Goal: Information Seeking & Learning: Learn about a topic

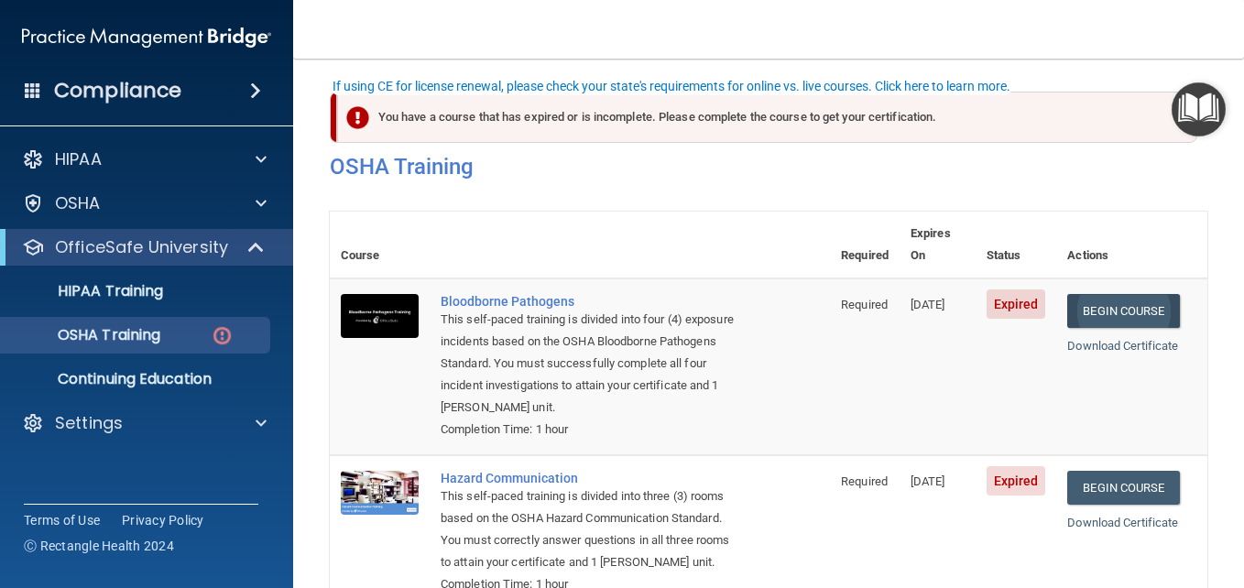
scroll to position [111, 0]
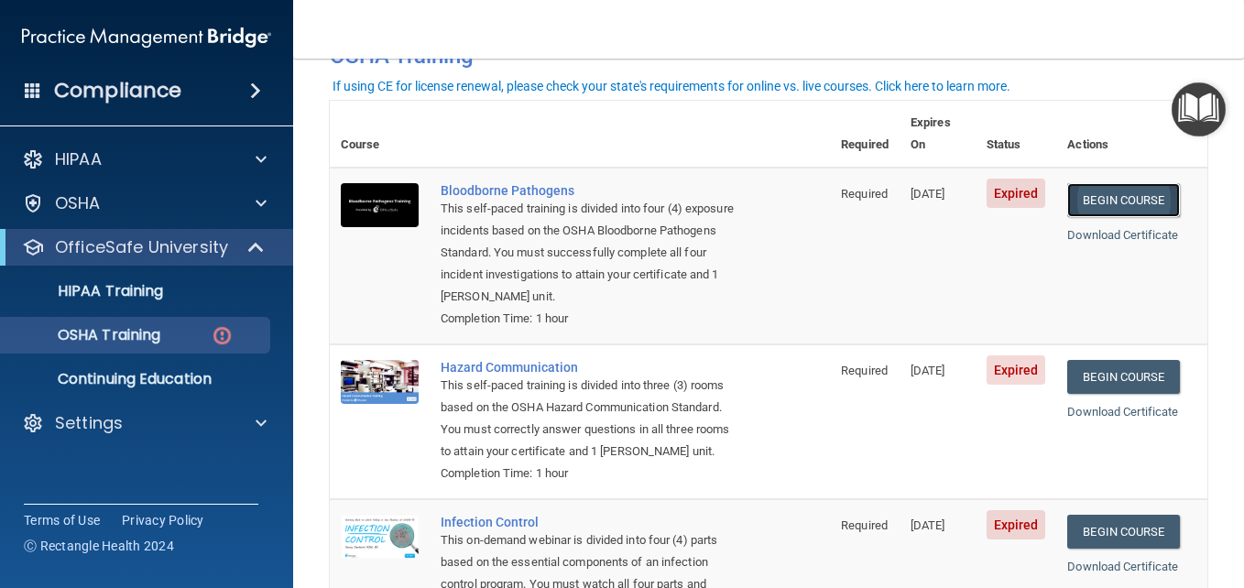
click at [1130, 183] on link "Begin Course" at bounding box center [1124, 200] width 112 height 34
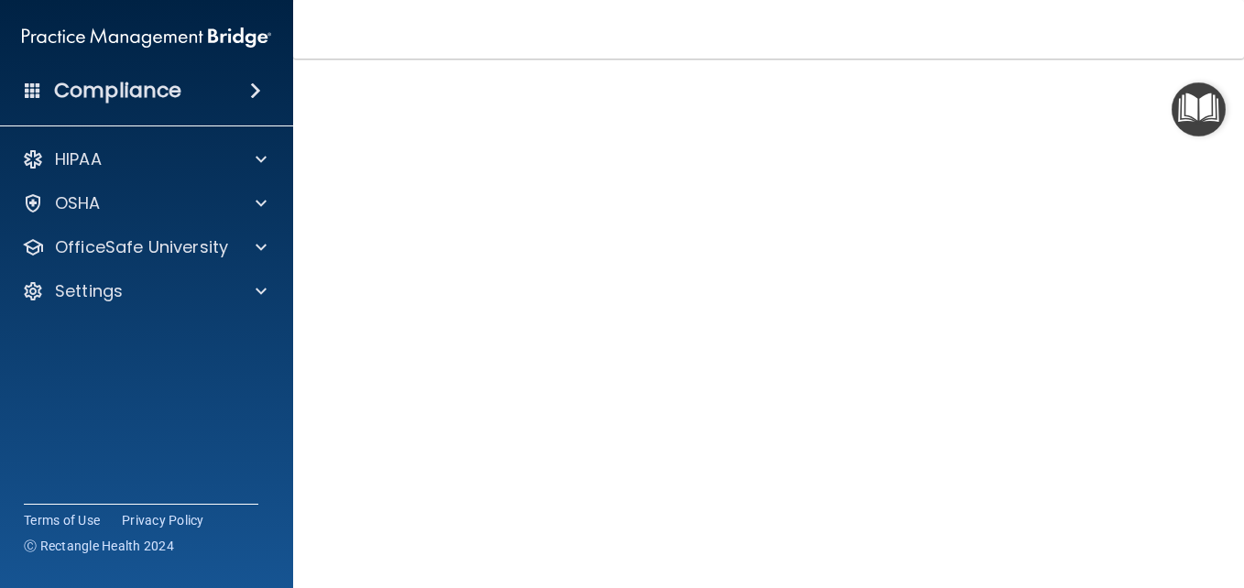
scroll to position [75, 0]
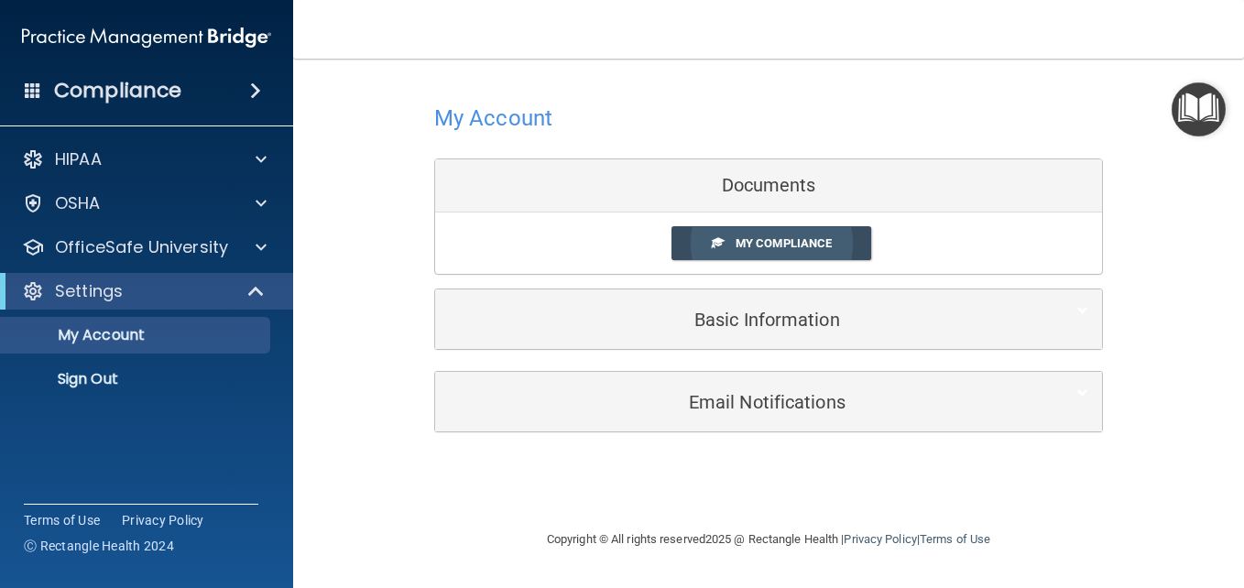
click at [763, 246] on span "My Compliance" at bounding box center [784, 243] width 96 height 14
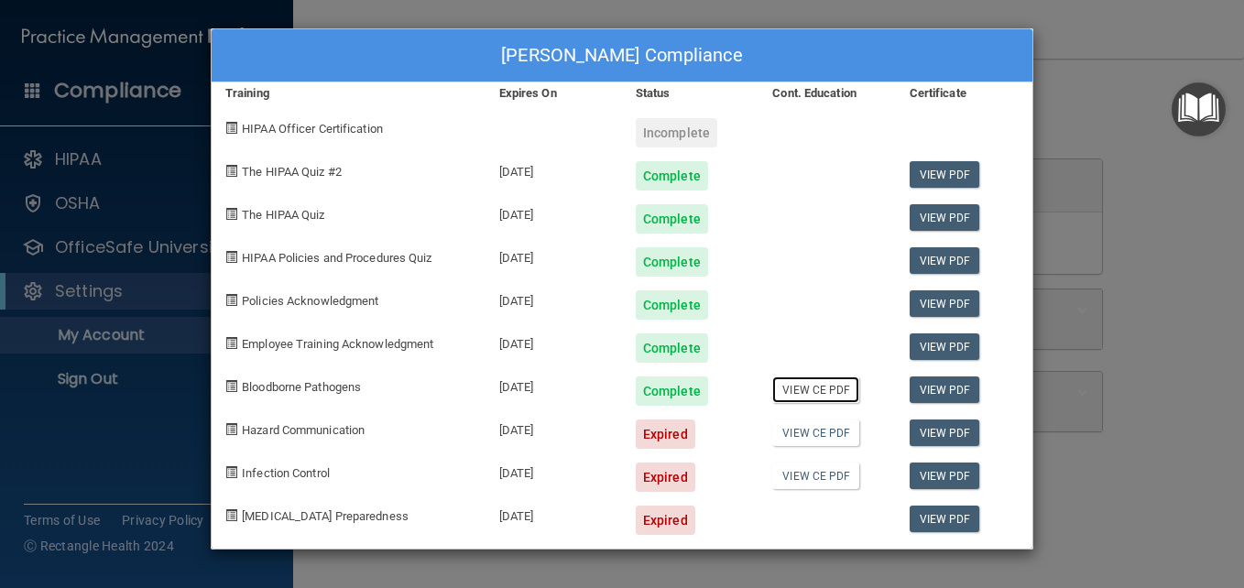
click at [797, 398] on link "View CE PDF" at bounding box center [815, 390] width 87 height 27
click at [949, 428] on link "View PDF" at bounding box center [945, 433] width 71 height 27
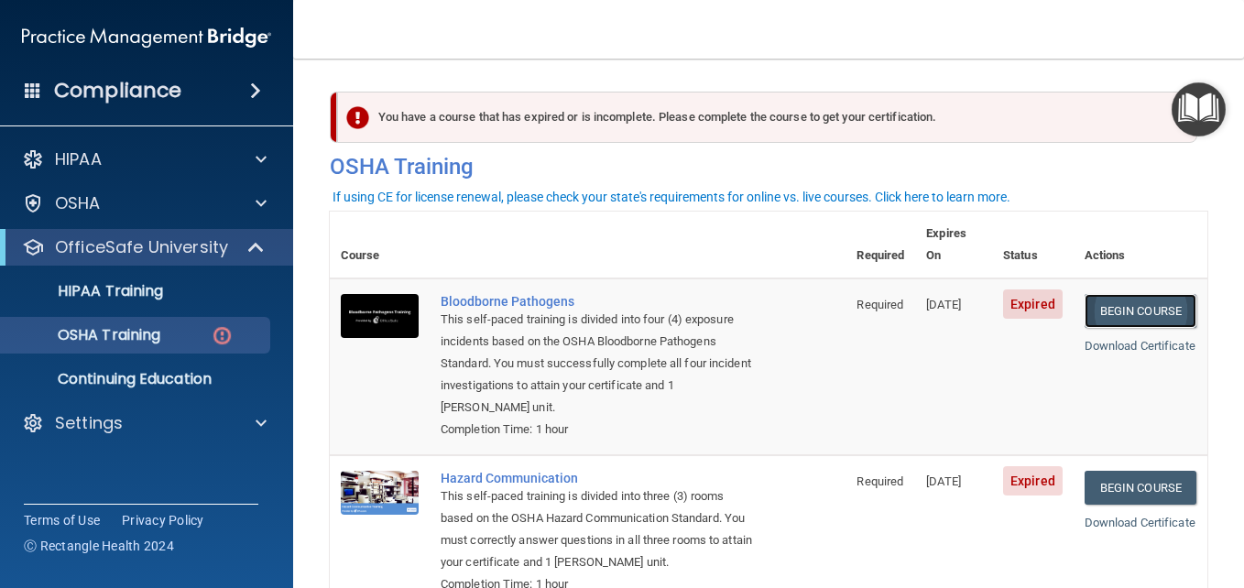
click at [1130, 294] on link "Begin Course" at bounding box center [1141, 311] width 112 height 34
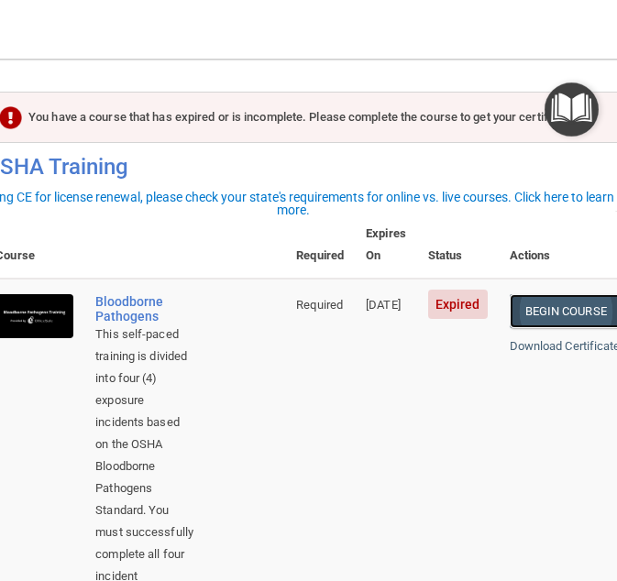
click at [580, 294] on link "Begin Course" at bounding box center [565, 311] width 112 height 34
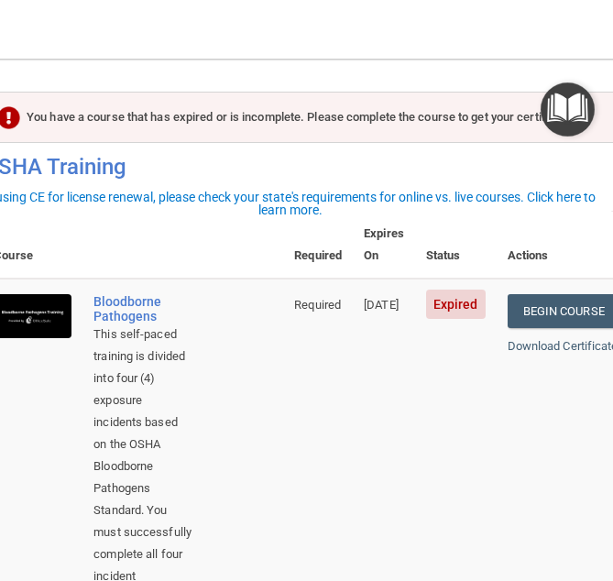
drag, startPoint x: 612, startPoint y: 225, endPoint x: 624, endPoint y: 274, distance: 50.9
click at [613, 274] on html "Compliance HIPAA Documents and Policies Report an Incident Business Associates …" at bounding box center [306, 290] width 613 height 581
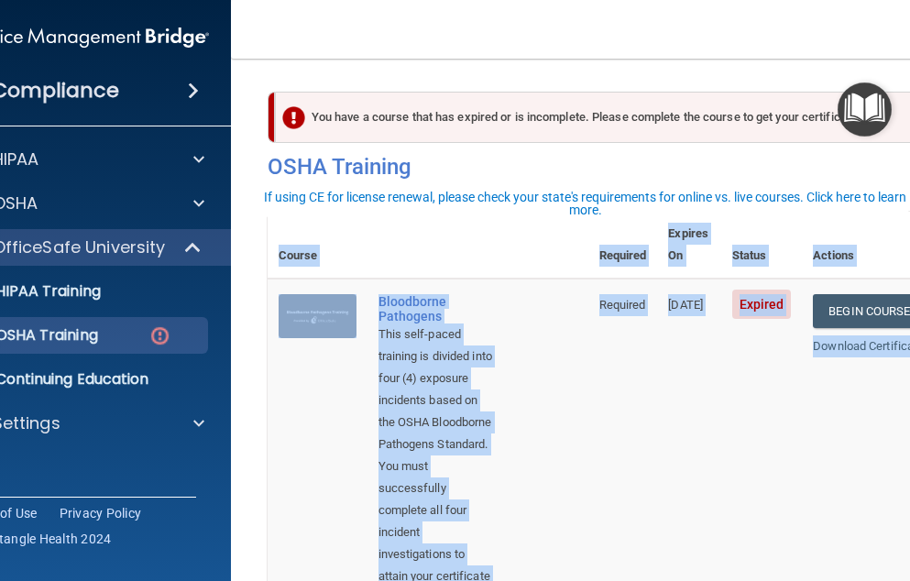
drag, startPoint x: 905, startPoint y: 353, endPoint x: 932, endPoint y: 348, distance: 27.0
click at [910, 348] on html "Compliance HIPAA Documents and Policies Report an Incident Business Associates …" at bounding box center [455, 290] width 910 height 581
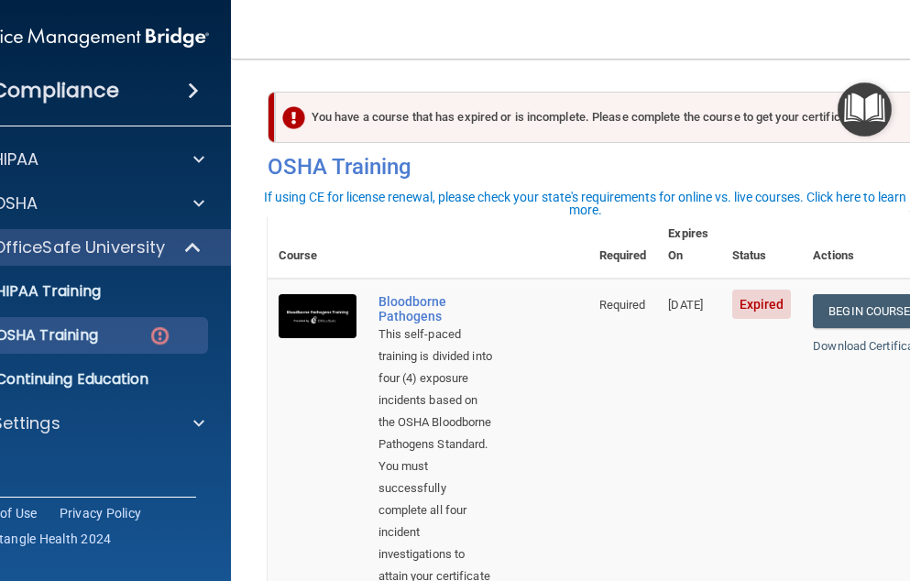
drag, startPoint x: 932, startPoint y: 348, endPoint x: 898, endPoint y: 355, distance: 34.5
click at [899, 355] on td "Begin Course Download Certificate" at bounding box center [869, 484] width 134 height 411
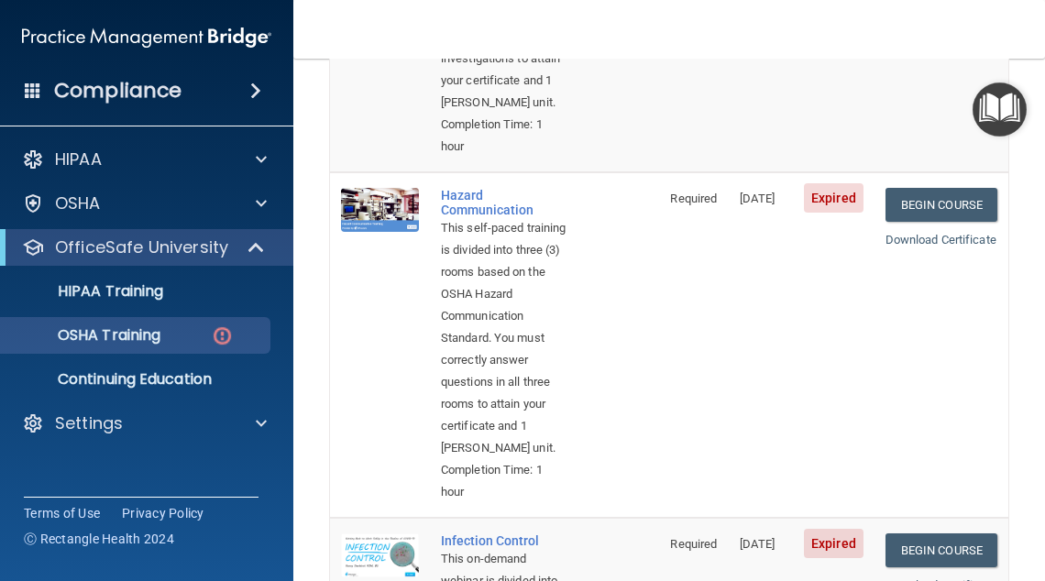
scroll to position [476, 0]
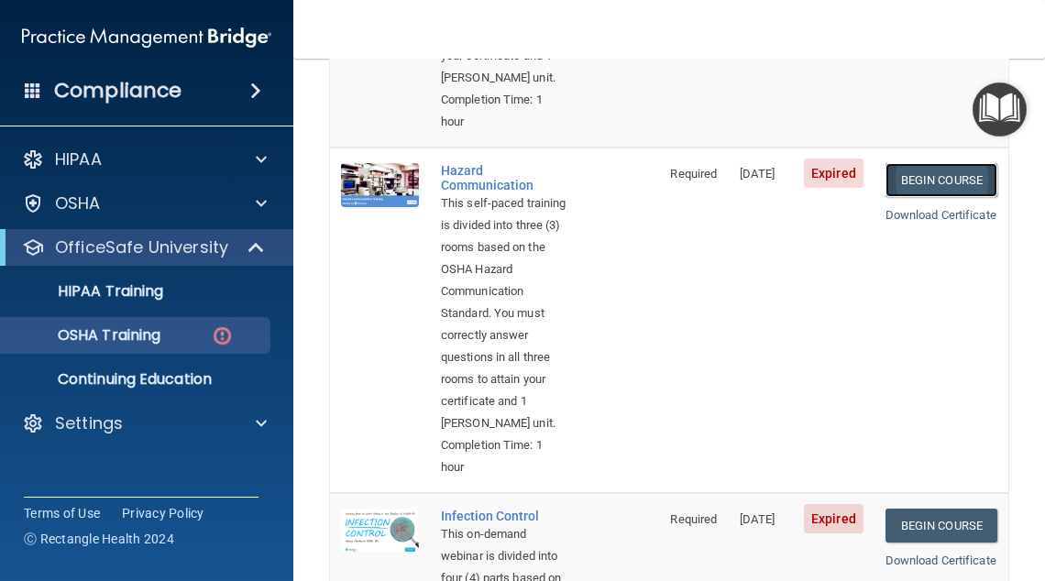
click at [948, 197] on link "Begin Course" at bounding box center [941, 180] width 112 height 34
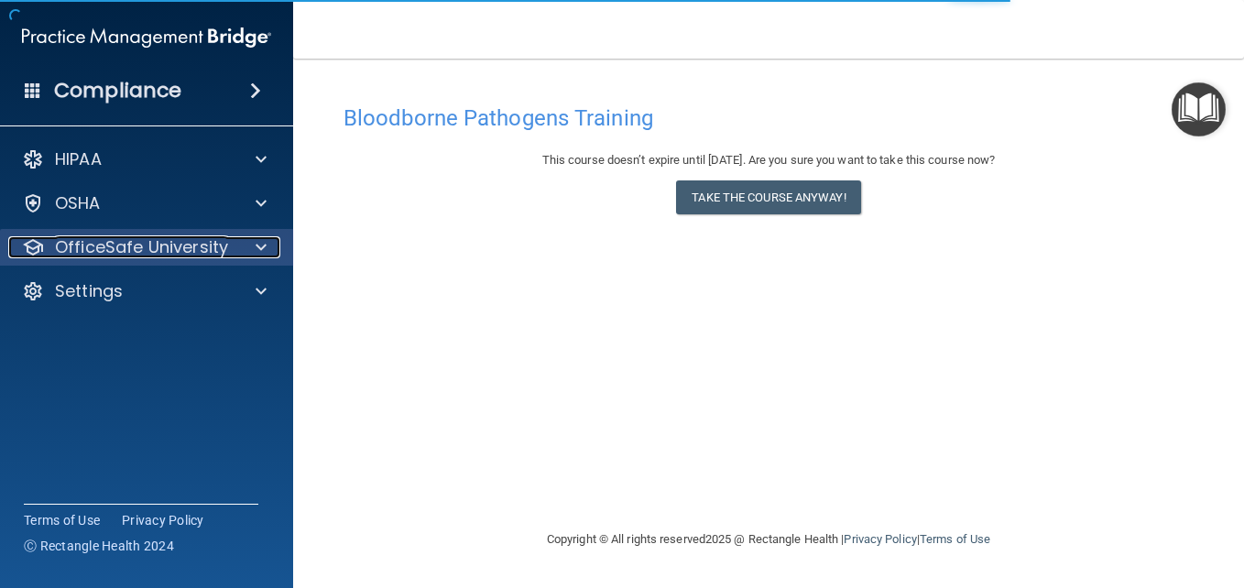
click at [123, 248] on p "OfficeSafe University" at bounding box center [141, 247] width 173 height 22
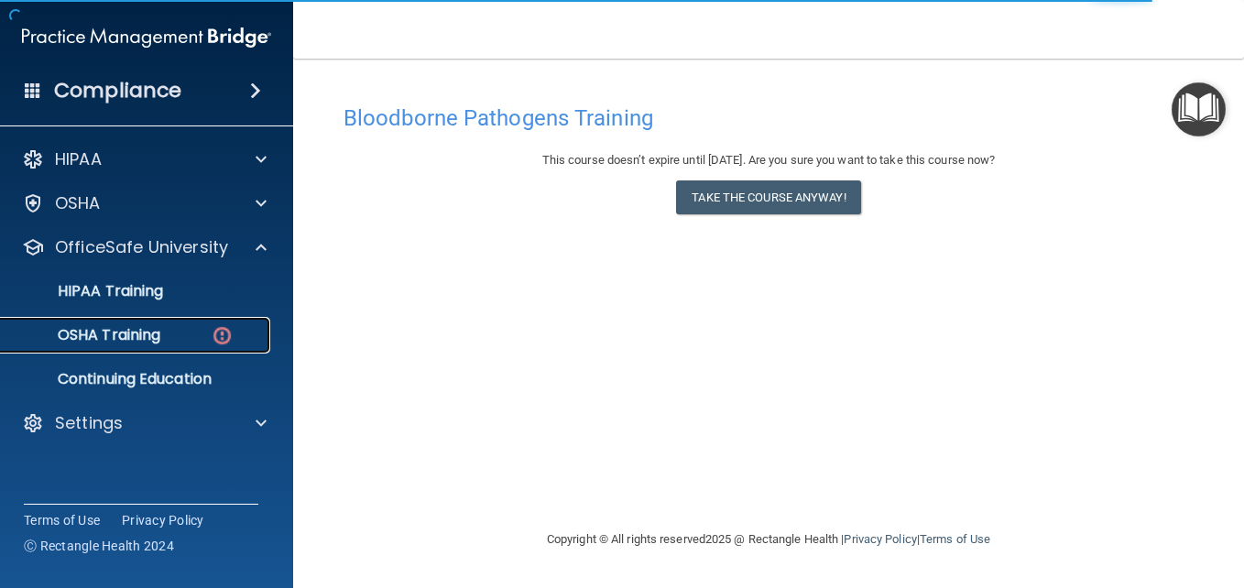
click at [139, 331] on p "OSHA Training" at bounding box center [86, 335] width 148 height 18
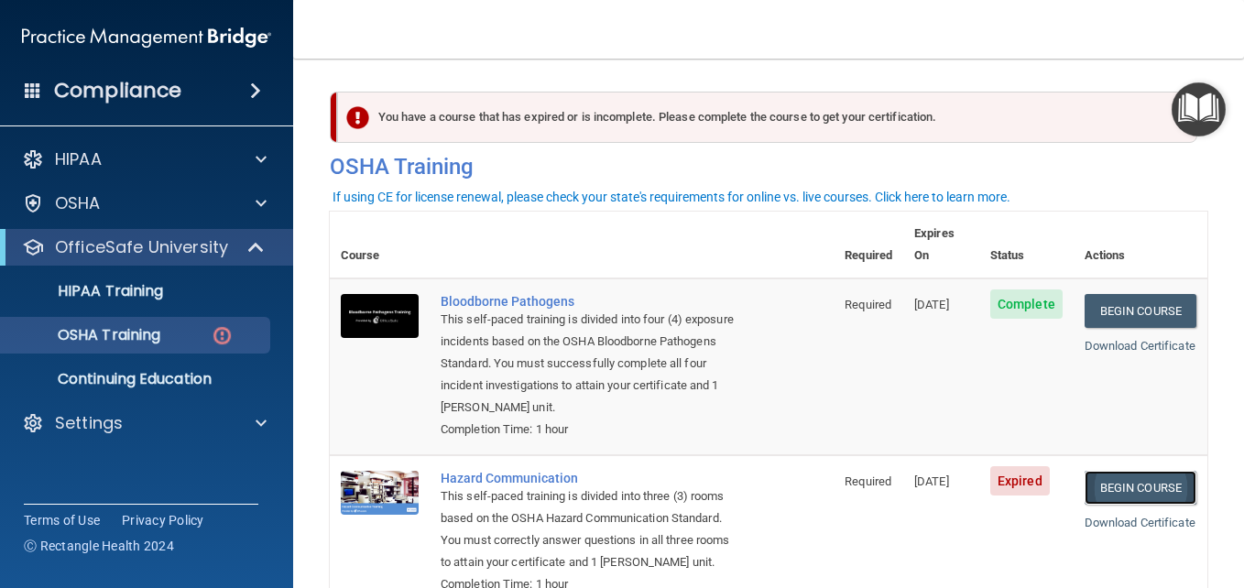
click at [1145, 471] on link "Begin Course" at bounding box center [1141, 488] width 112 height 34
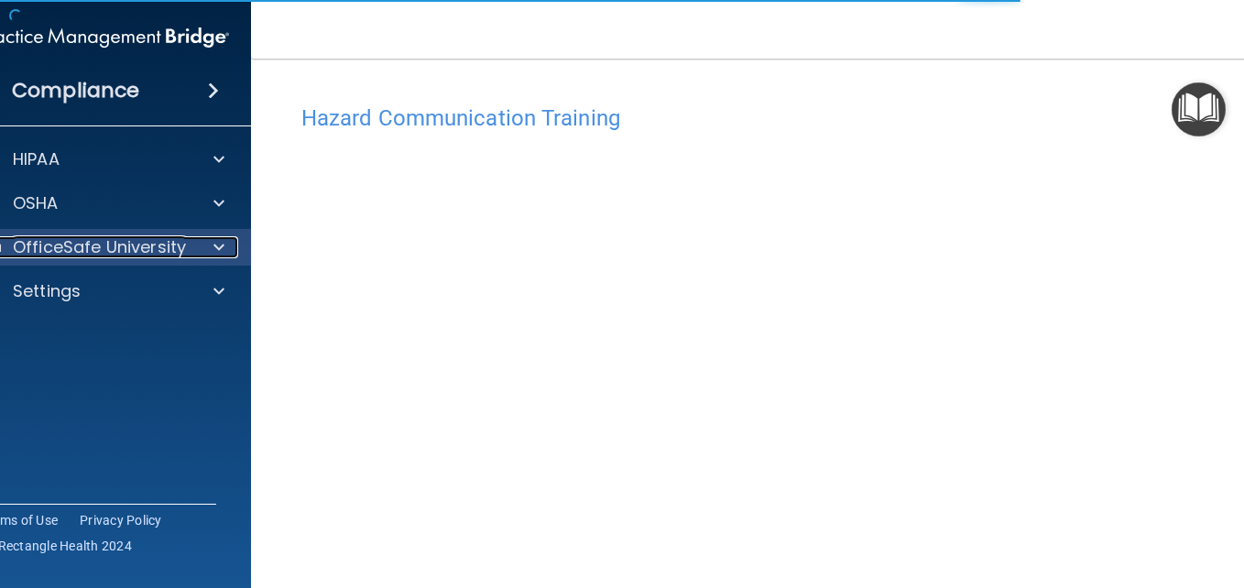
click at [137, 244] on p "OfficeSafe University" at bounding box center [99, 247] width 173 height 22
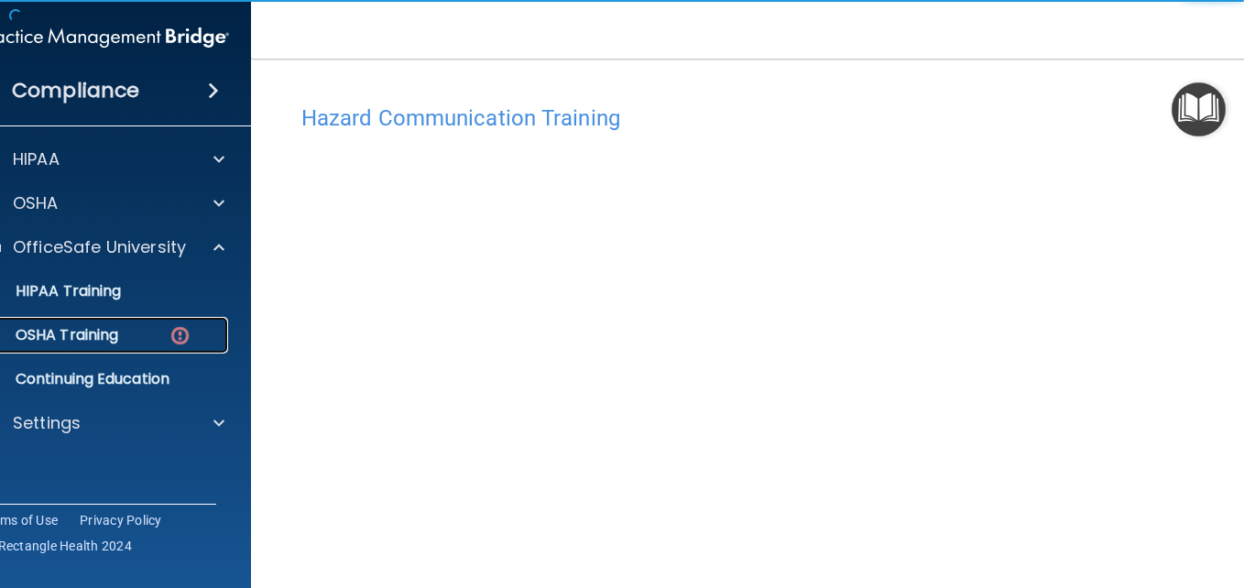
click at [124, 334] on div "OSHA Training" at bounding box center [95, 335] width 250 height 18
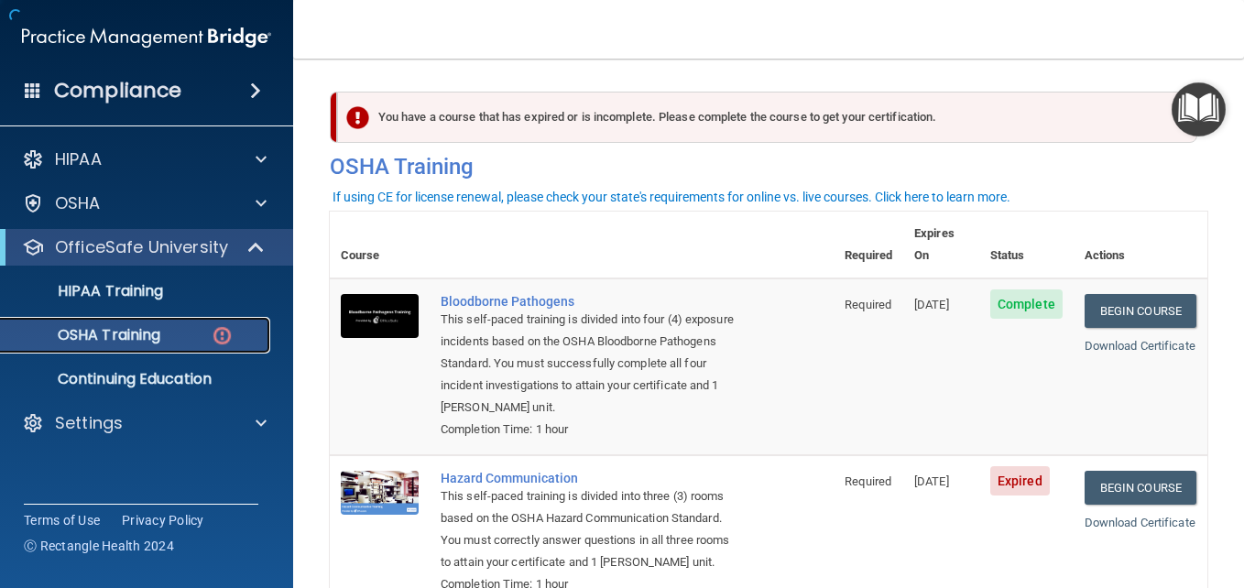
click at [123, 334] on p "OSHA Training" at bounding box center [86, 335] width 148 height 18
click at [1123, 472] on link "Begin Course" at bounding box center [1141, 488] width 112 height 34
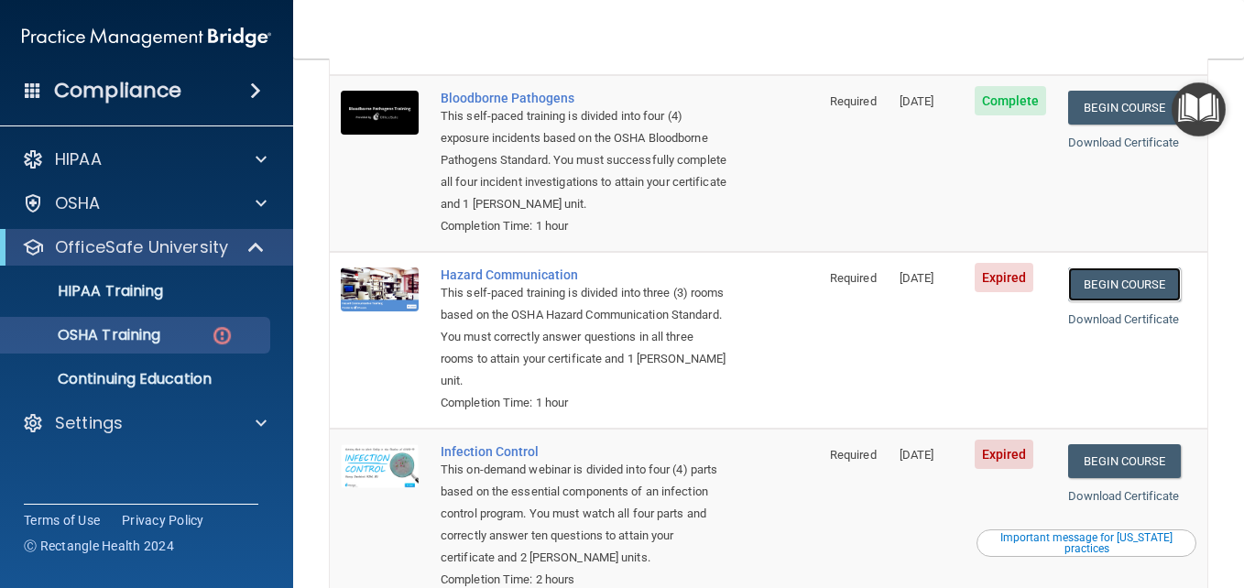
scroll to position [209, 0]
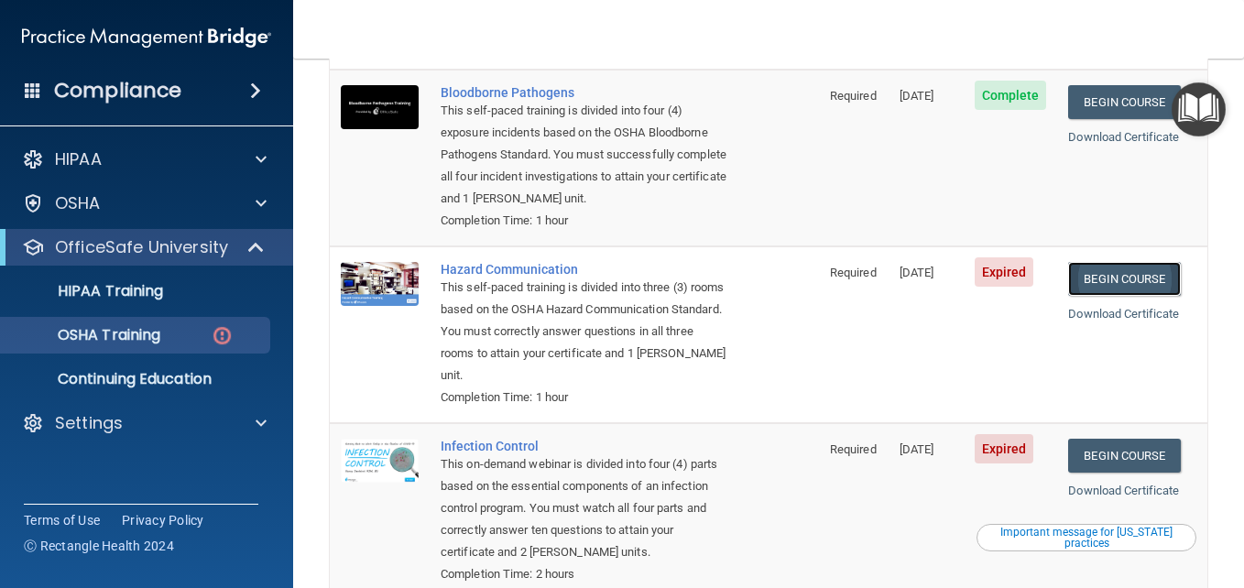
click at [1138, 272] on link "Begin Course" at bounding box center [1124, 279] width 112 height 34
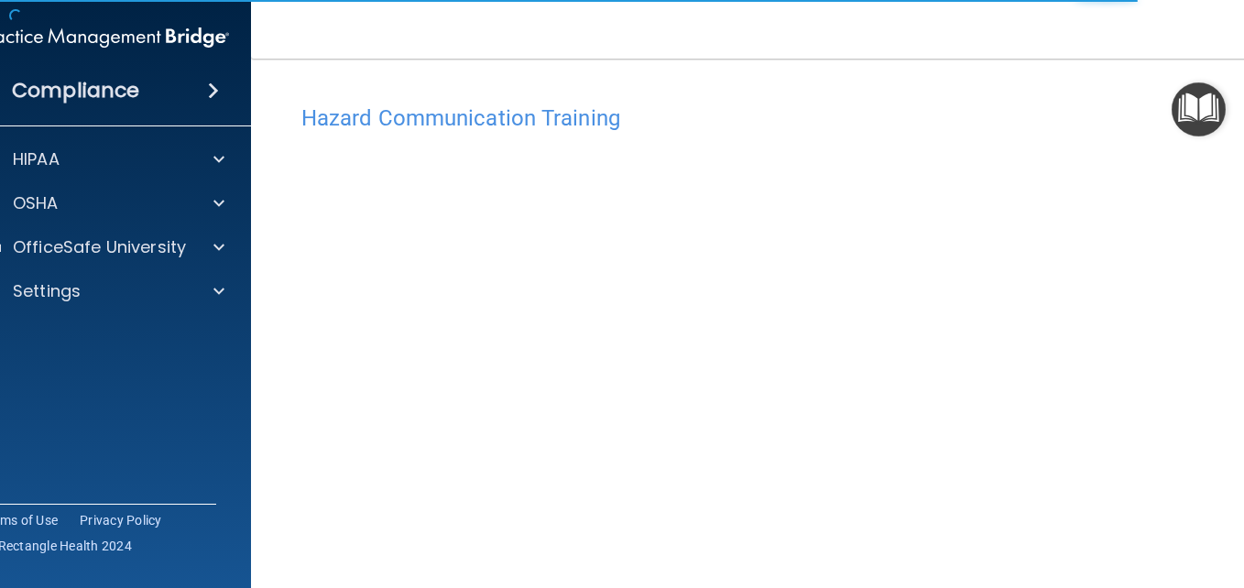
scroll to position [101, 0]
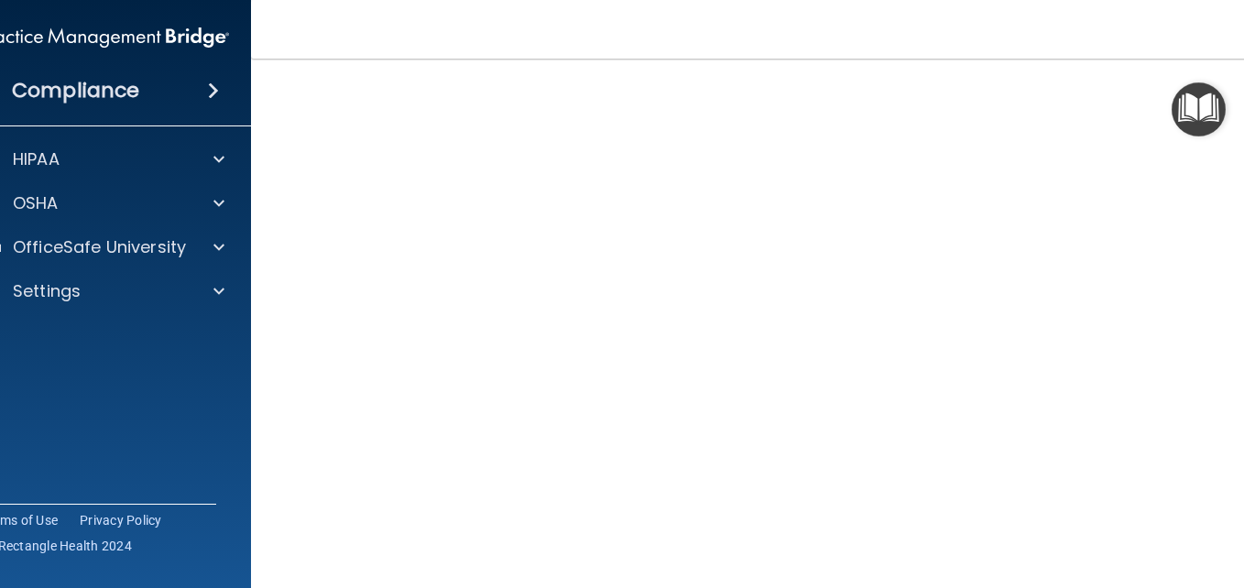
drag, startPoint x: 1239, startPoint y: 179, endPoint x: 1243, endPoint y: 225, distance: 47.0
click at [1243, 225] on html "Compliance HIPAA Documents and Policies Report an Incident Business Associates …" at bounding box center [622, 294] width 1244 height 588
drag, startPoint x: 1242, startPoint y: 235, endPoint x: 1239, endPoint y: 264, distance: 29.5
click at [1239, 264] on div "Hazard Communication Training This course doesn’t expire until 01/02/2025. Are …" at bounding box center [769, 332] width 962 height 675
drag, startPoint x: 1247, startPoint y: 223, endPoint x: 1236, endPoint y: 293, distance: 71.4
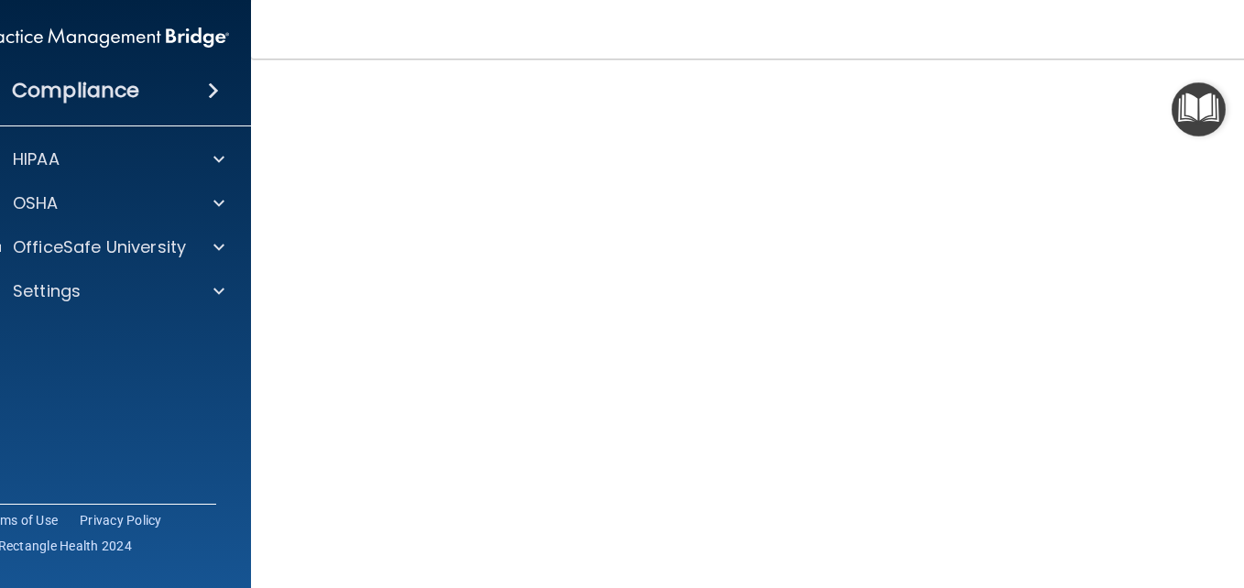
click at [1243, 302] on html "Compliance HIPAA Documents and Policies Report an Incident Business Associates …" at bounding box center [622, 294] width 1244 height 588
drag, startPoint x: 1247, startPoint y: 241, endPoint x: 1243, endPoint y: 295, distance: 54.2
click at [1243, 298] on html "Compliance HIPAA Documents and Policies Report an Incident Business Associates …" at bounding box center [622, 294] width 1244 height 588
drag, startPoint x: 1240, startPoint y: 190, endPoint x: 1243, endPoint y: 239, distance: 49.6
click at [1243, 239] on html "Compliance HIPAA Documents and Policies Report an Incident Business Associates …" at bounding box center [622, 294] width 1244 height 588
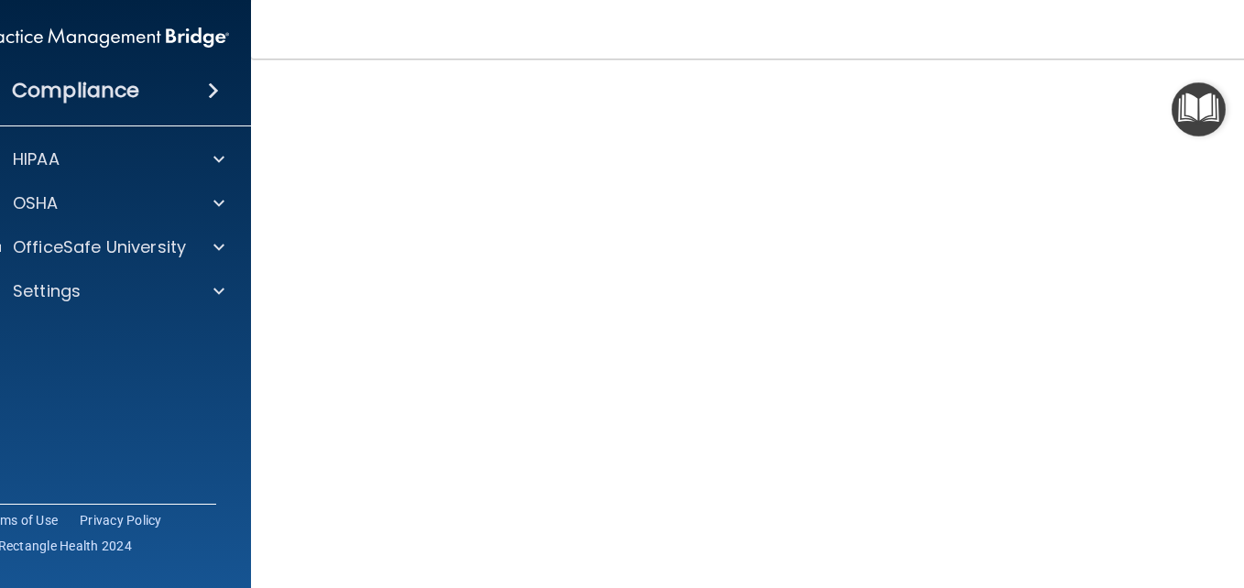
click at [1243, 217] on div "Hazard Communication Training This course doesn’t expire until 01/02/2025. Are …" at bounding box center [769, 332] width 962 height 675
click at [1209, 91] on img "Open Resource Center" at bounding box center [1199, 109] width 54 height 54
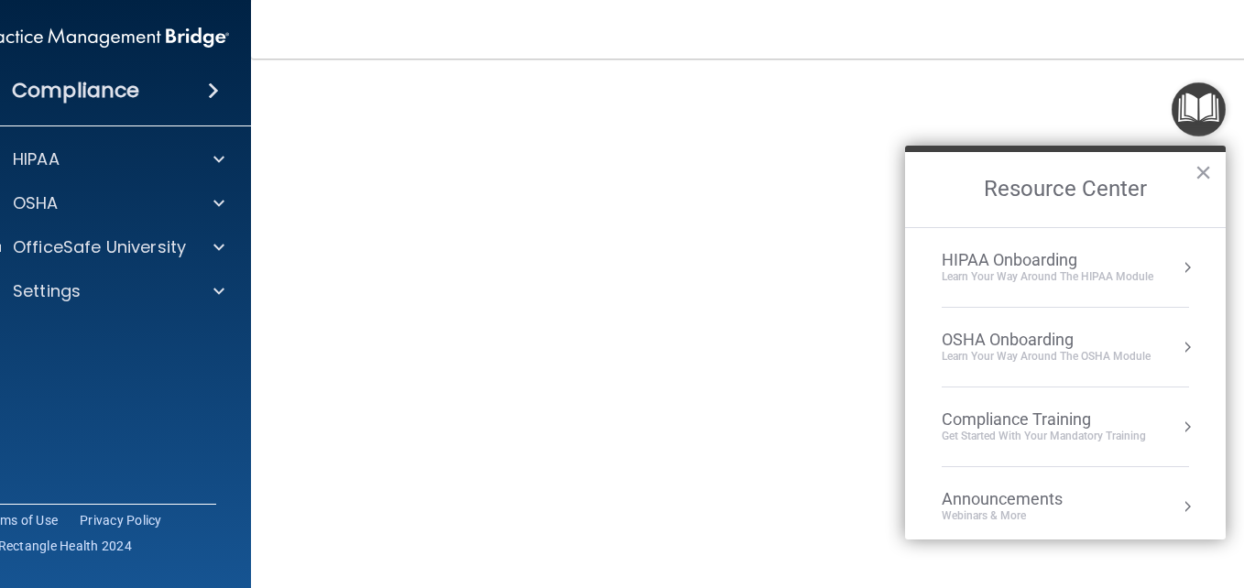
click at [1209, 91] on img "Open Resource Center" at bounding box center [1199, 109] width 54 height 54
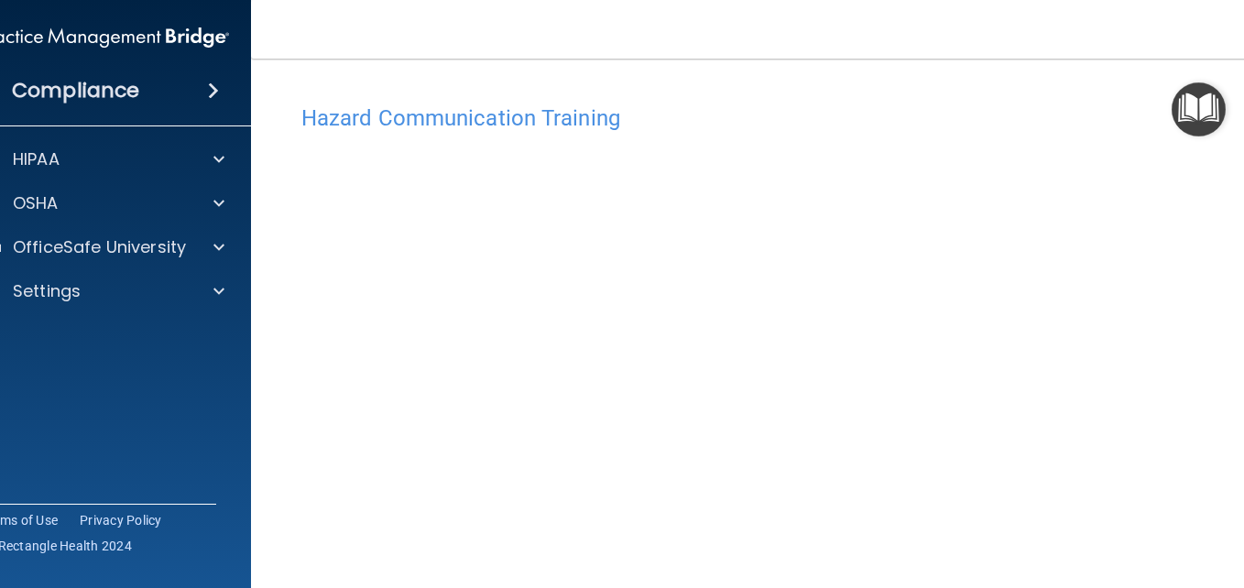
scroll to position [101, 0]
drag, startPoint x: 1243, startPoint y: 195, endPoint x: 1239, endPoint y: 259, distance: 64.3
click at [1243, 266] on html "Compliance HIPAA Documents and Policies Report an Incident Business Associates …" at bounding box center [622, 294] width 1244 height 588
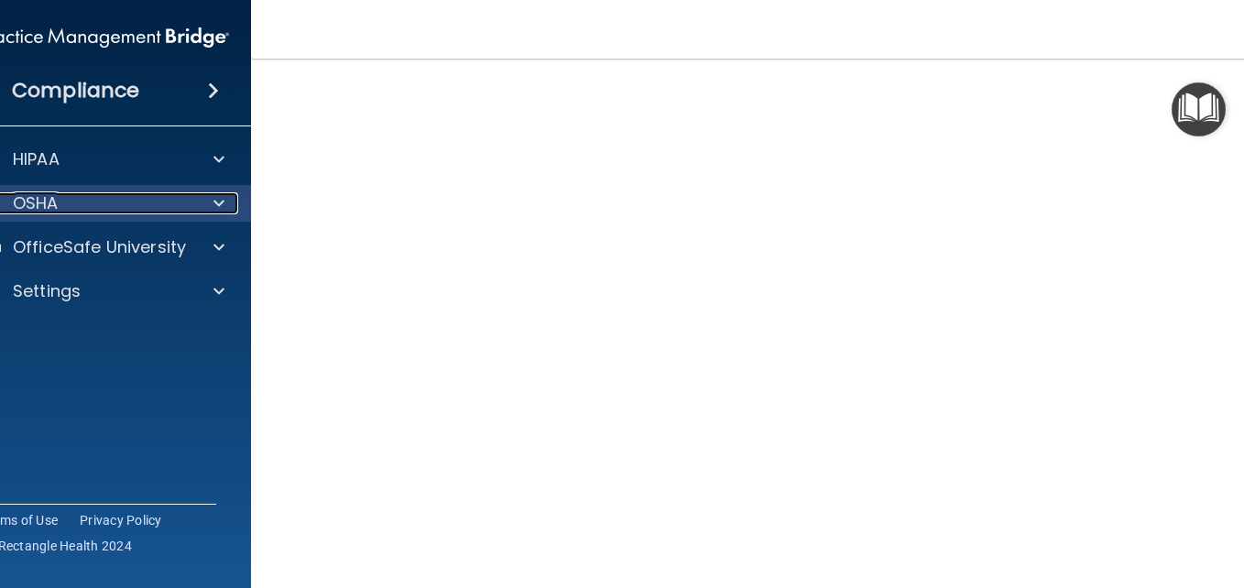
click at [20, 192] on p "OSHA" at bounding box center [36, 203] width 46 height 22
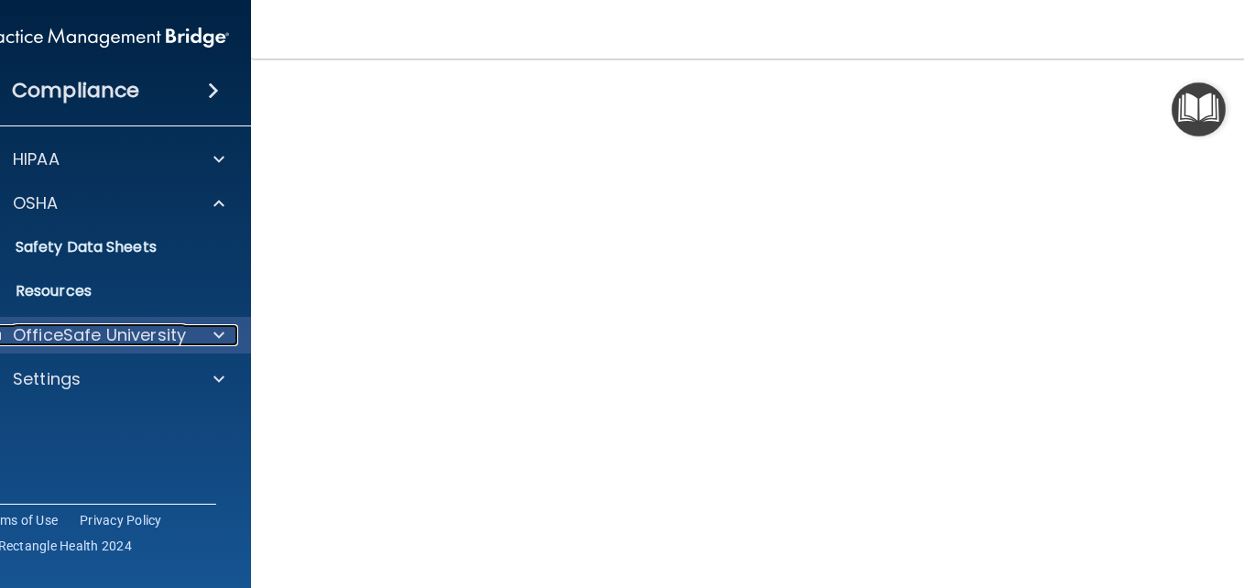
click at [125, 335] on p "OfficeSafe University" at bounding box center [99, 335] width 173 height 22
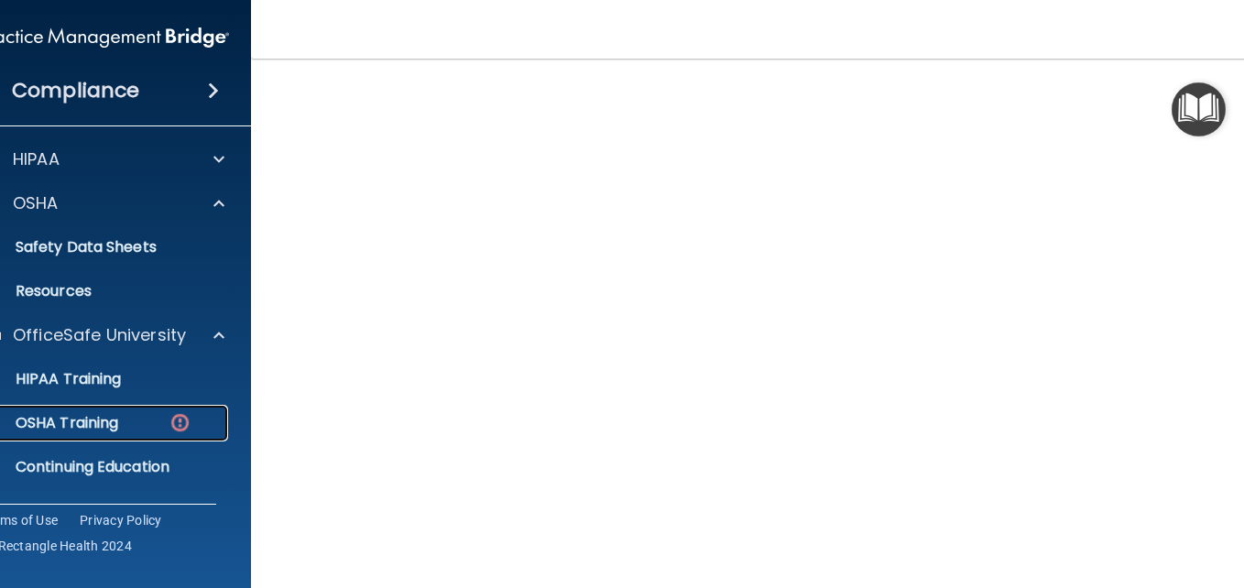
click at [145, 416] on div "OSHA Training" at bounding box center [95, 423] width 250 height 18
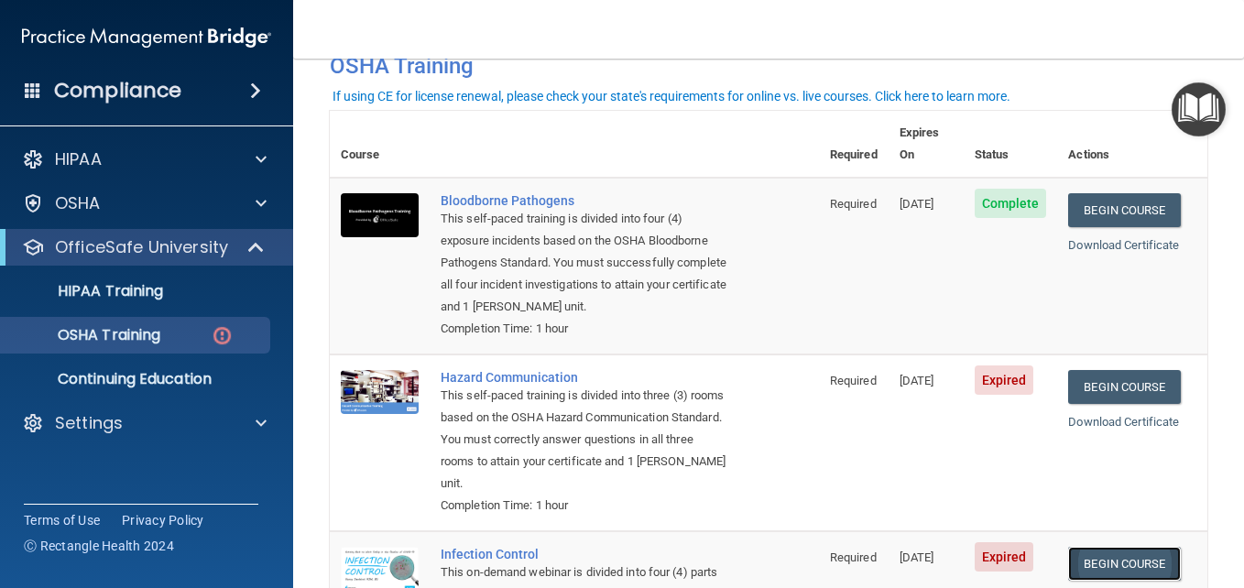
click at [1128, 570] on link "Begin Course" at bounding box center [1124, 564] width 112 height 34
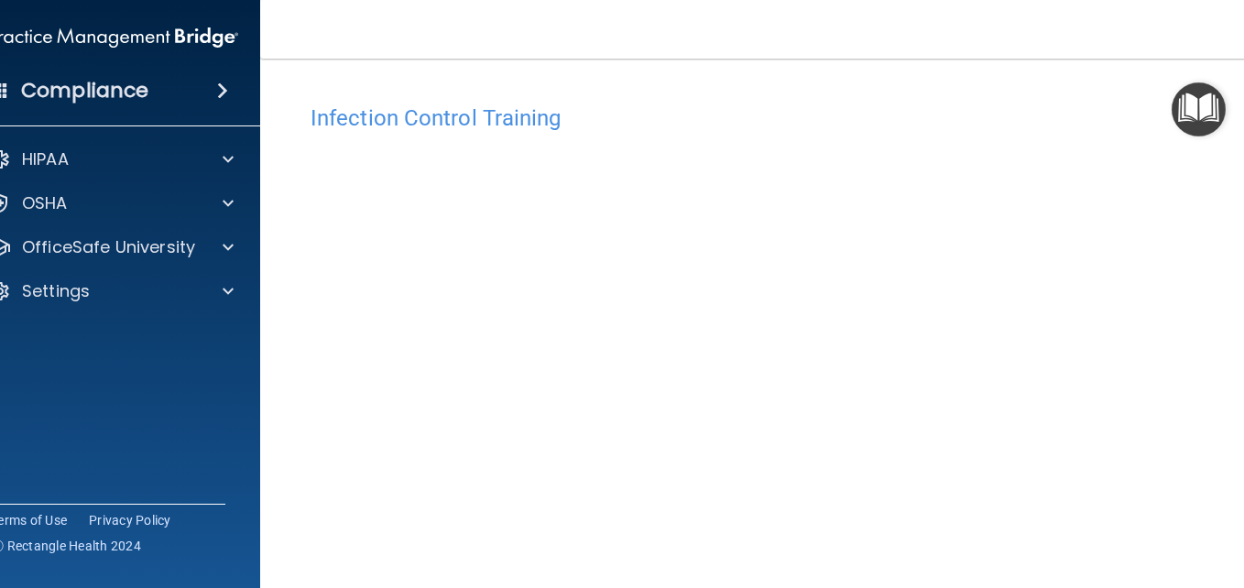
drag, startPoint x: 1232, startPoint y: 168, endPoint x: 1244, endPoint y: 220, distance: 53.6
click at [1243, 220] on html "Compliance HIPAA Documents and Policies Report an Incident Business Associates …" at bounding box center [622, 294] width 1244 height 588
drag, startPoint x: 1243, startPoint y: 249, endPoint x: 1243, endPoint y: 273, distance: 23.8
click at [1243, 268] on html "Compliance HIPAA Documents and Policies Report an Incident Business Associates …" at bounding box center [622, 294] width 1244 height 588
click at [1241, 352] on main "Infection Control Training This course doesn’t expire until [DATE]. Are you sur…" at bounding box center [768, 324] width 1017 height 530
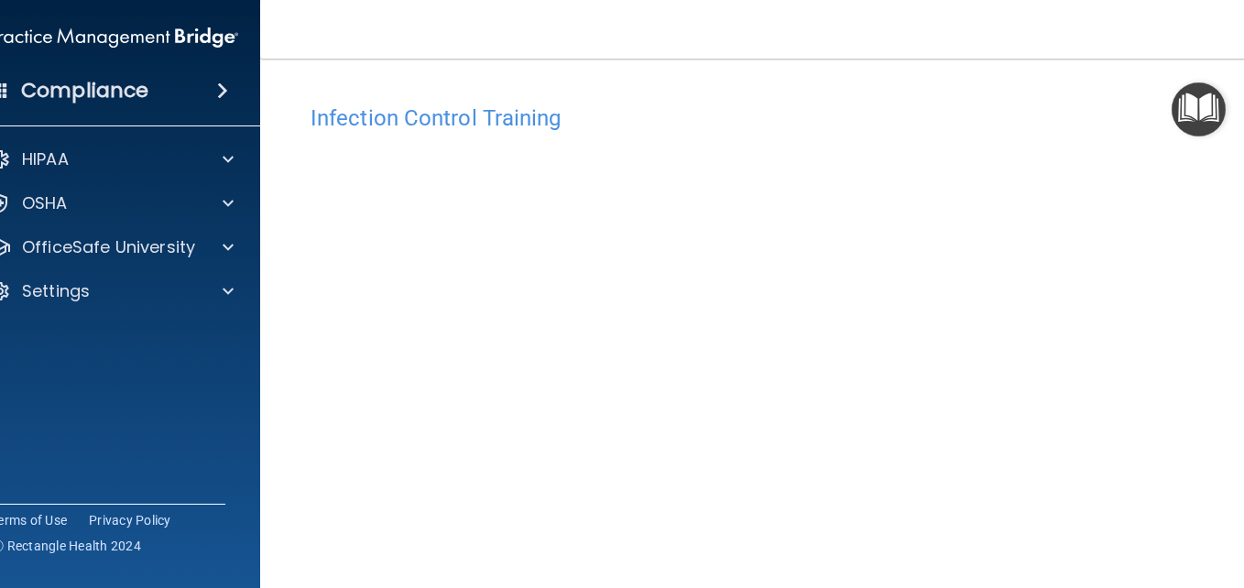
click at [1095, 92] on div "Infection Control Training This course doesn’t expire until [DATE]. Are you sur…" at bounding box center [769, 394] width 944 height 634
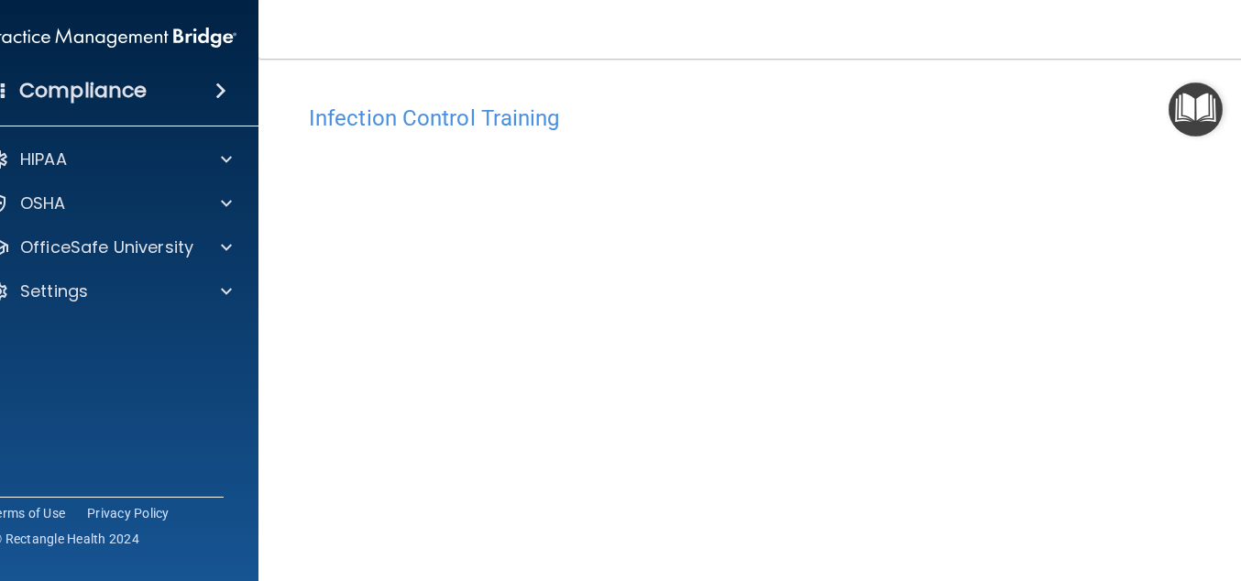
click at [1033, 124] on h4 "Infection Control Training" at bounding box center [767, 118] width 916 height 24
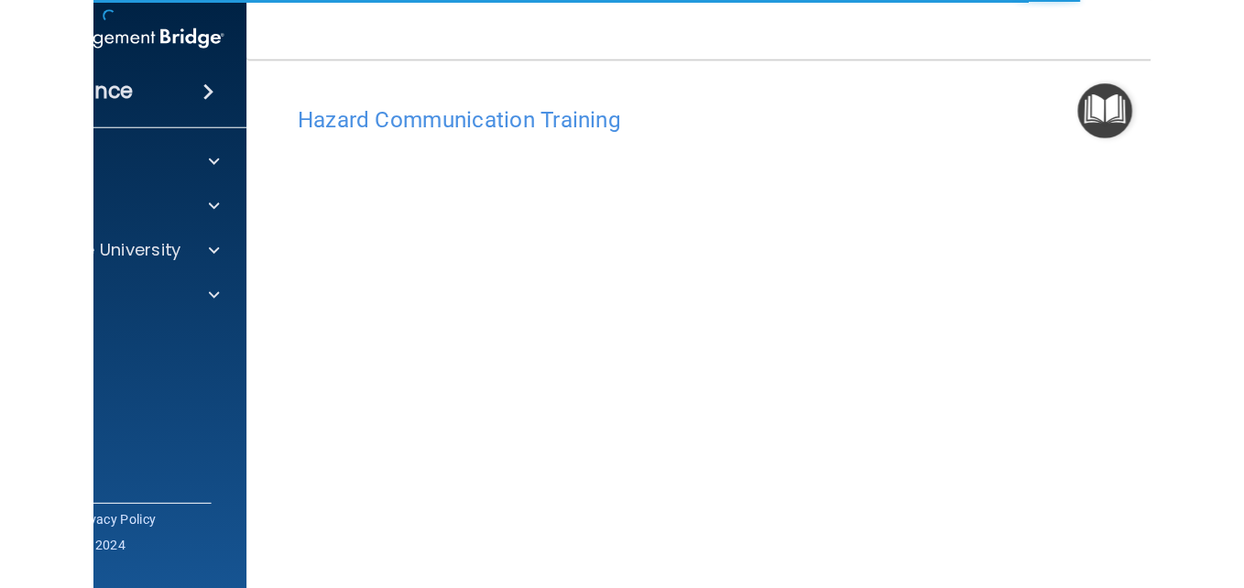
scroll to position [108, 0]
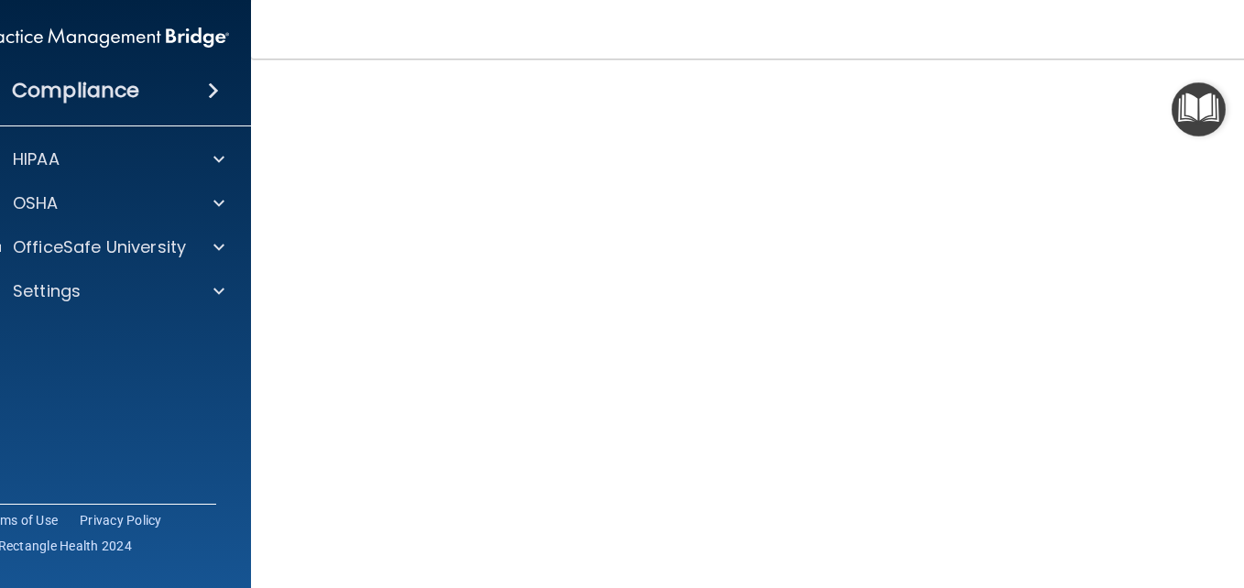
drag, startPoint x: 1247, startPoint y: 192, endPoint x: 1243, endPoint y: 235, distance: 43.2
click at [1044, 227] on main "Hazard Communication Training This course doesn’t expire until [DATE]. Are you …" at bounding box center [768, 324] width 1035 height 530
drag, startPoint x: 1243, startPoint y: 60, endPoint x: 1243, endPoint y: 84, distance: 24.7
click at [1044, 84] on html "Compliance HIPAA Documents and Policies Report an Incident Business Associates …" at bounding box center [622, 294] width 1244 height 588
drag, startPoint x: 1243, startPoint y: 83, endPoint x: 1239, endPoint y: 632, distance: 548.9
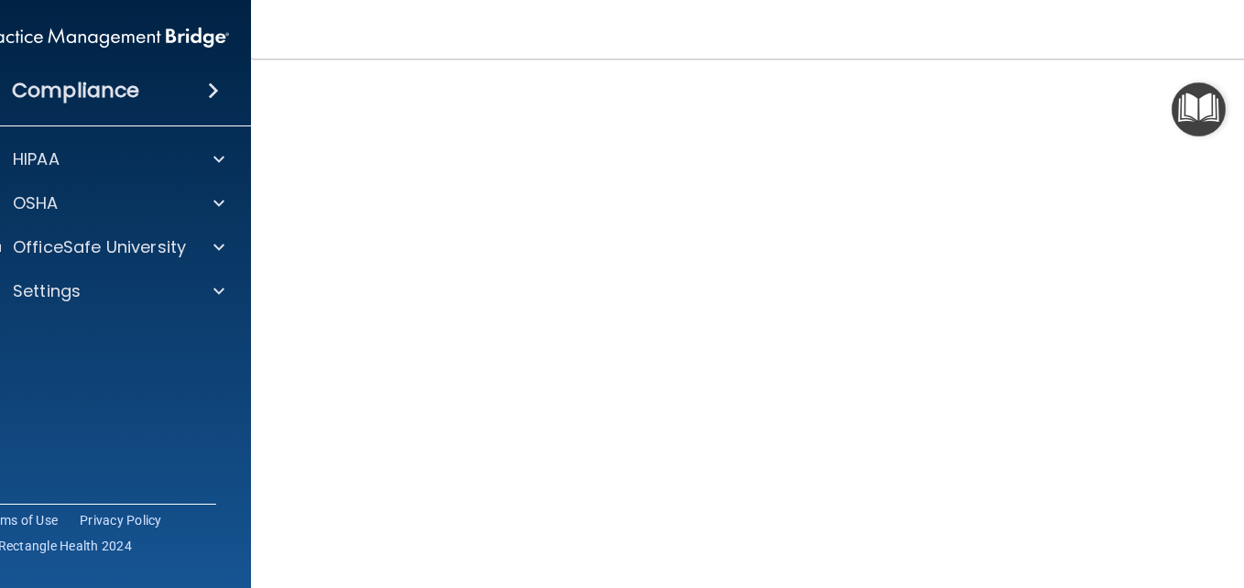
click at [1044, 580] on html "Compliance HIPAA Documents and Policies Report an Incident Business Associates …" at bounding box center [622, 294] width 1244 height 588
drag, startPoint x: 121, startPoint y: 586, endPoint x: 193, endPoint y: 510, distance: 104.3
click at [193, 510] on div "Compliance HIPAA Documents and Policies Report an Incident Business Associates …" at bounding box center [104, 294] width 293 height 588
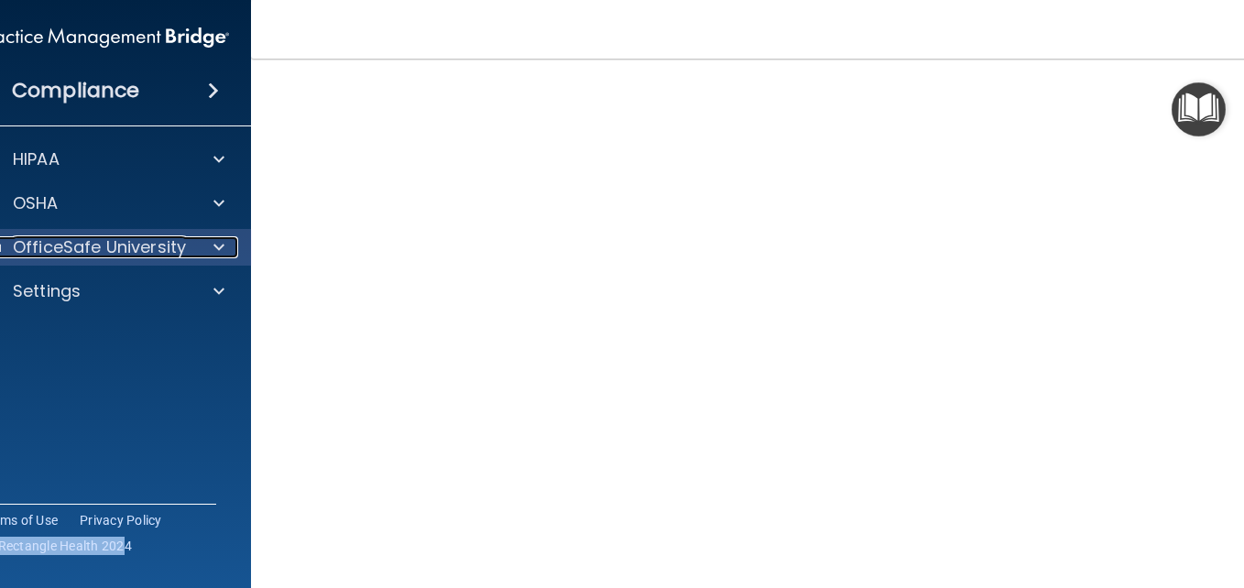
click at [66, 257] on p "OfficeSafe University" at bounding box center [99, 247] width 173 height 22
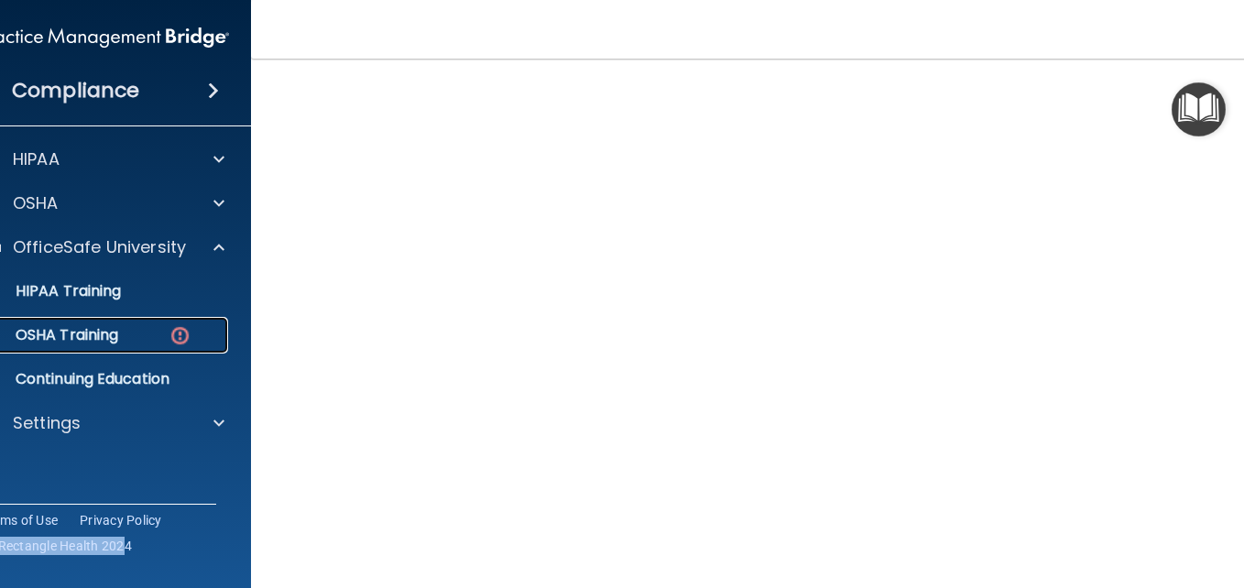
click at [89, 327] on p "OSHA Training" at bounding box center [44, 335] width 148 height 18
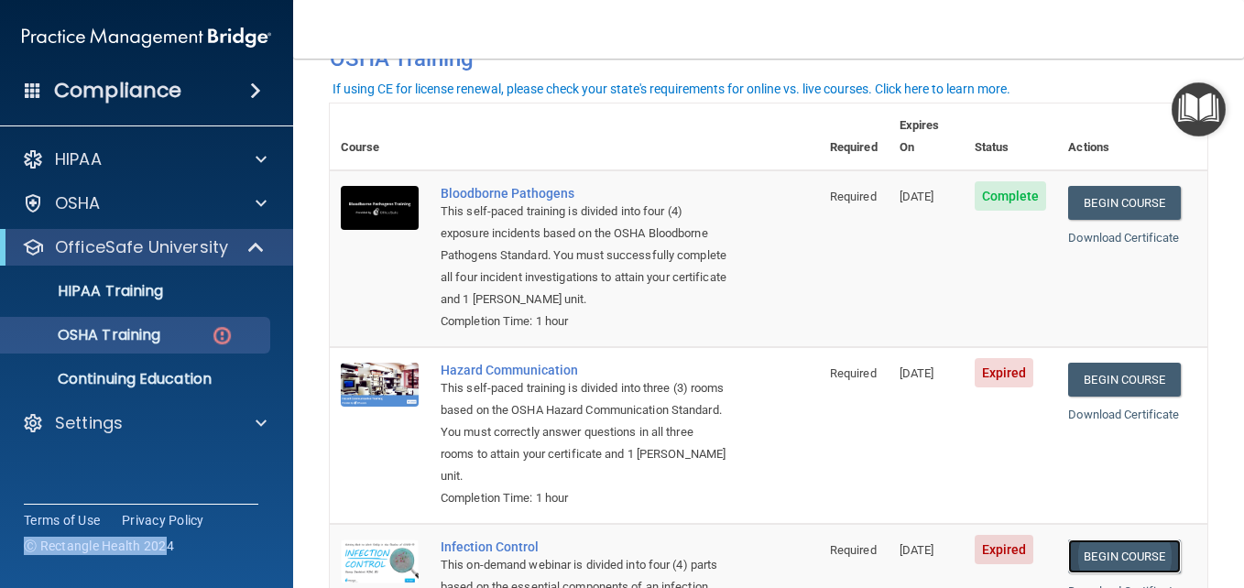
click at [1044, 555] on link "Begin Course" at bounding box center [1124, 557] width 112 height 34
